Goal: Check status: Check status

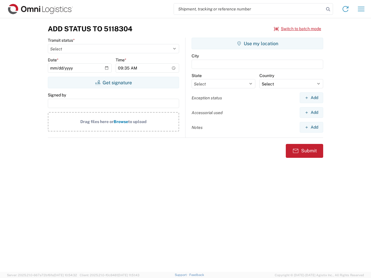
click at [249, 9] on input "search" at bounding box center [249, 8] width 150 height 11
click at [328, 9] on icon at bounding box center [328, 9] width 8 height 8
click at [346, 9] on icon at bounding box center [345, 8] width 9 height 9
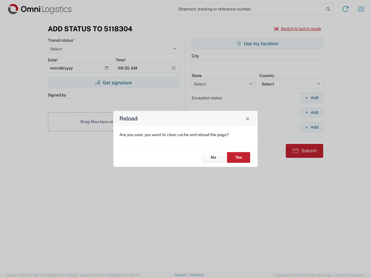
click at [298, 29] on div "Reload Are you sure, you want to clear cache and reload the page? No Yes" at bounding box center [185, 139] width 371 height 278
click at [113, 83] on div "Reload Are you sure, you want to clear cache and reload the page? No Yes" at bounding box center [185, 139] width 371 height 278
click at [257, 43] on div "Reload Are you sure, you want to clear cache and reload the page? No Yes" at bounding box center [185, 139] width 371 height 278
click at [311, 98] on div "Reload Are you sure, you want to clear cache and reload the page? No Yes" at bounding box center [185, 139] width 371 height 278
click at [311, 113] on div "Reload Are you sure, you want to clear cache and reload the page? No Yes" at bounding box center [185, 139] width 371 height 278
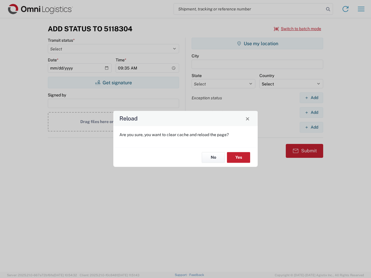
click at [311, 127] on div "Reload Are you sure, you want to clear cache and reload the page? No Yes" at bounding box center [185, 139] width 371 height 278
